Goal: Task Accomplishment & Management: Complete application form

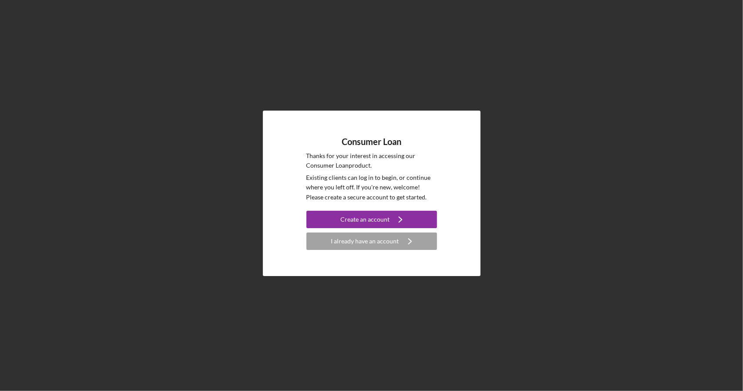
click at [553, 106] on div "Consumer Loan Thanks for your interest in accessing our Consumer Loan product. …" at bounding box center [371, 193] width 734 height 386
